Goal: Information Seeking & Learning: Learn about a topic

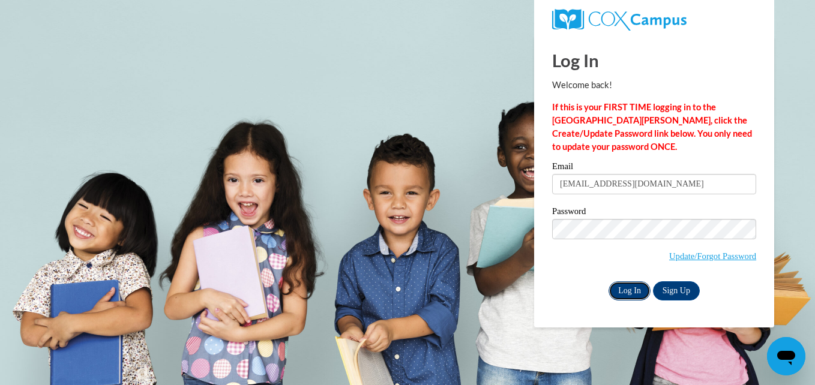
click at [628, 295] on input "Log In" at bounding box center [630, 290] width 42 height 19
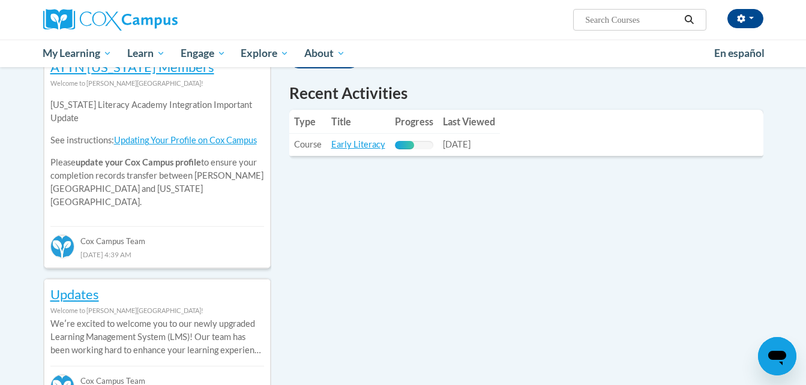
scroll to position [425, 0]
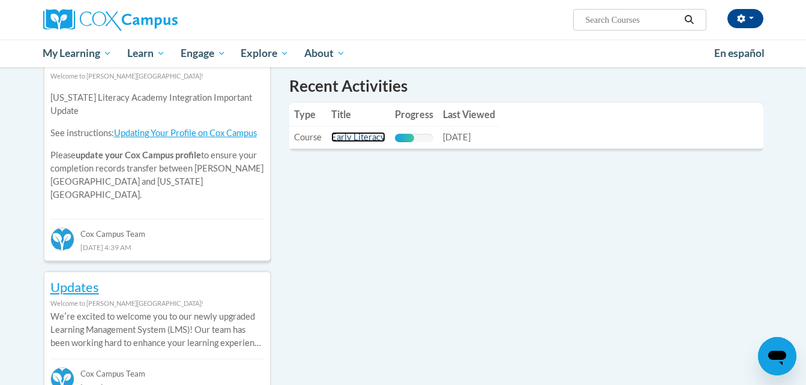
click at [370, 134] on link "Early Literacy" at bounding box center [358, 137] width 54 height 10
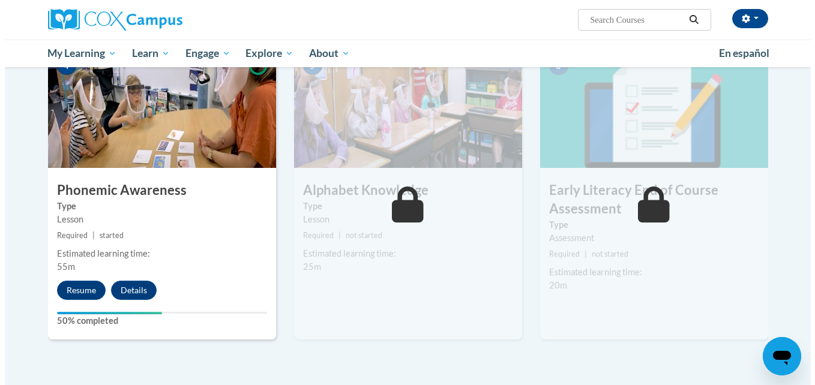
scroll to position [597, 0]
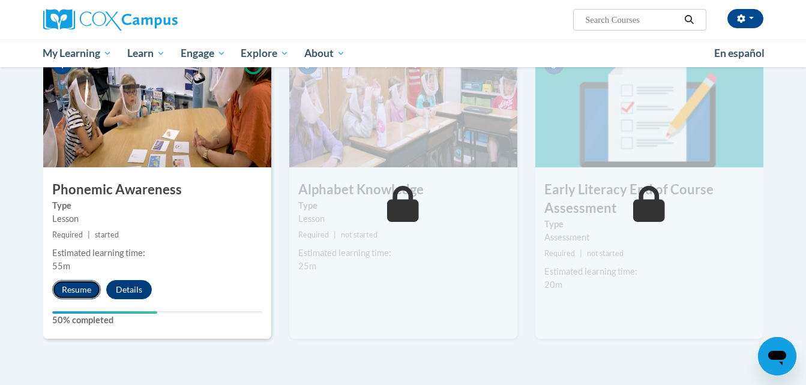
click at [74, 283] on button "Resume" at bounding box center [76, 289] width 49 height 19
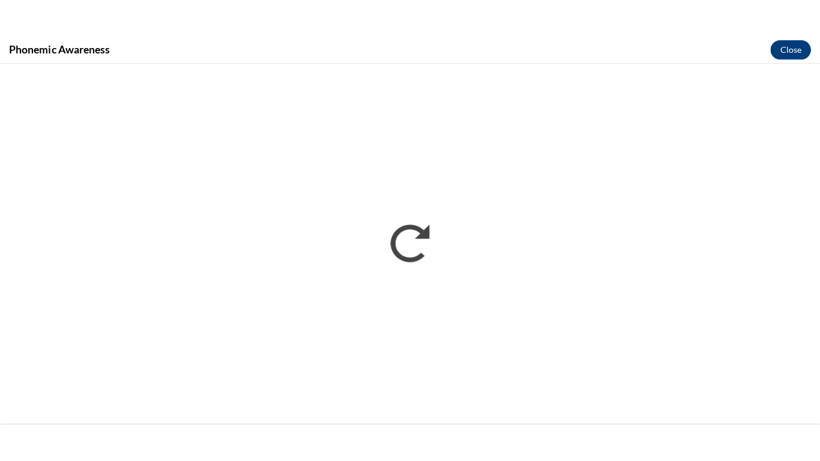
scroll to position [0, 0]
